Goal: Task Accomplishment & Management: Manage account settings

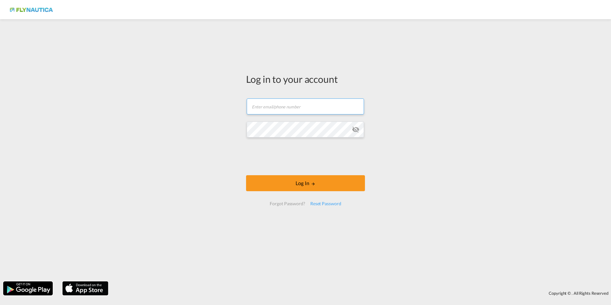
click at [316, 105] on input "text" at bounding box center [305, 106] width 117 height 16
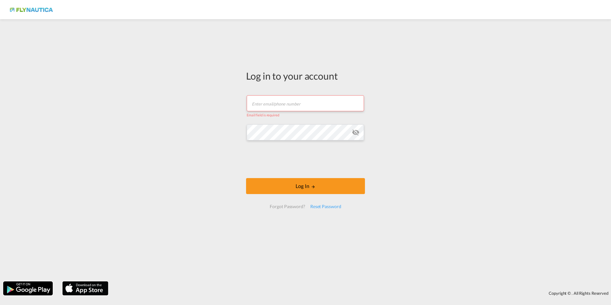
click at [407, 110] on div "Log in to your account Email field is required Password field is required Log I…" at bounding box center [305, 150] width 611 height 256
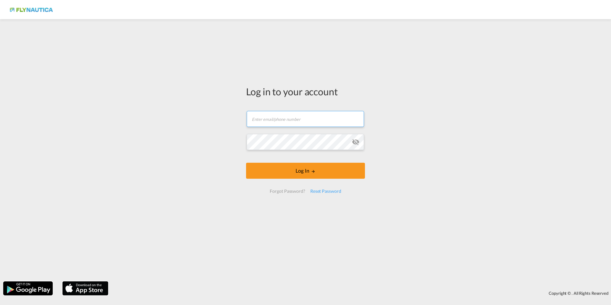
paste input "[DOMAIN_NAME][EMAIL_ADDRESS][DOMAIN_NAME]"
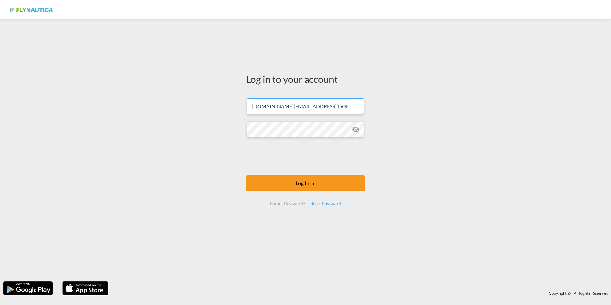
type input "[DOMAIN_NAME][EMAIL_ADDRESS][DOMAIN_NAME]"
click at [305, 182] on button "Log In" at bounding box center [305, 183] width 119 height 16
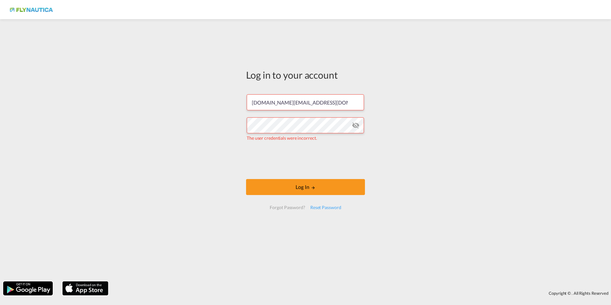
click at [358, 124] on md-icon "icon-eye-off" at bounding box center [356, 125] width 8 height 8
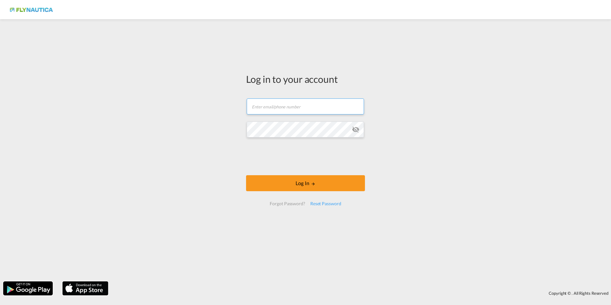
click at [319, 110] on input "text" at bounding box center [305, 106] width 117 height 16
paste input "[DOMAIN_NAME][EMAIL_ADDRESS][DOMAIN_NAME]"
type input "[DOMAIN_NAME][EMAIL_ADDRESS][DOMAIN_NAME]"
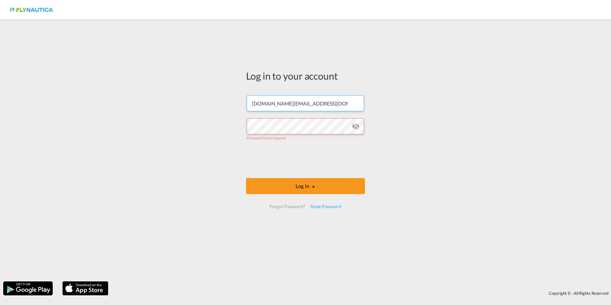
drag, startPoint x: 306, startPoint y: 111, endPoint x: 309, endPoint y: 107, distance: 4.5
click at [306, 111] on input "[DOMAIN_NAME][EMAIL_ADDRESS][DOMAIN_NAME]" at bounding box center [305, 103] width 117 height 16
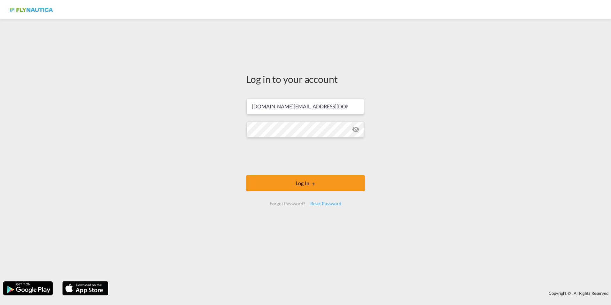
click at [358, 129] on md-icon "icon-eye-off" at bounding box center [356, 130] width 8 height 8
drag, startPoint x: 296, startPoint y: 184, endPoint x: 299, endPoint y: 185, distance: 3.6
click at [296, 184] on button "Log In" at bounding box center [305, 183] width 119 height 16
